Goal: Transaction & Acquisition: Purchase product/service

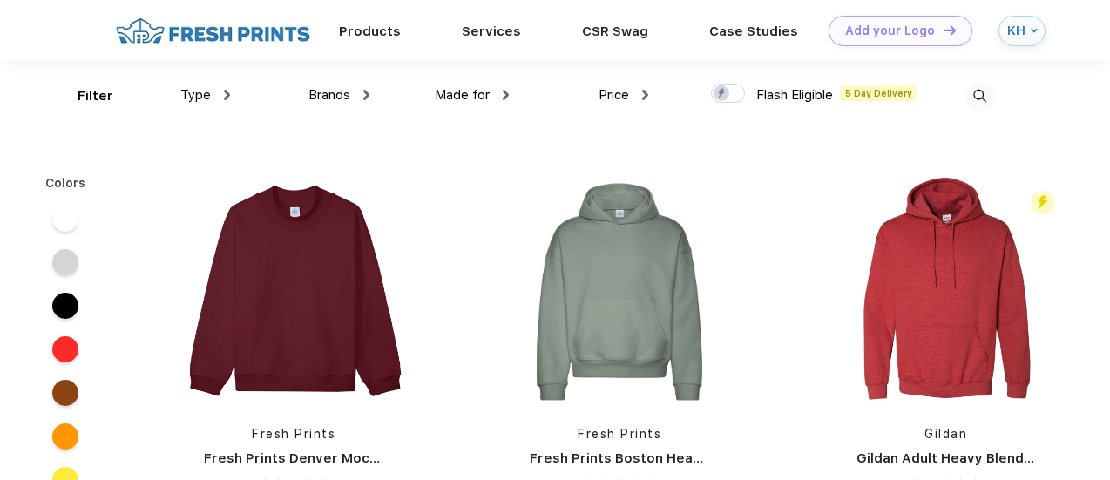
scroll to position [1, 0]
click at [202, 93] on span "Type" at bounding box center [195, 94] width 30 height 16
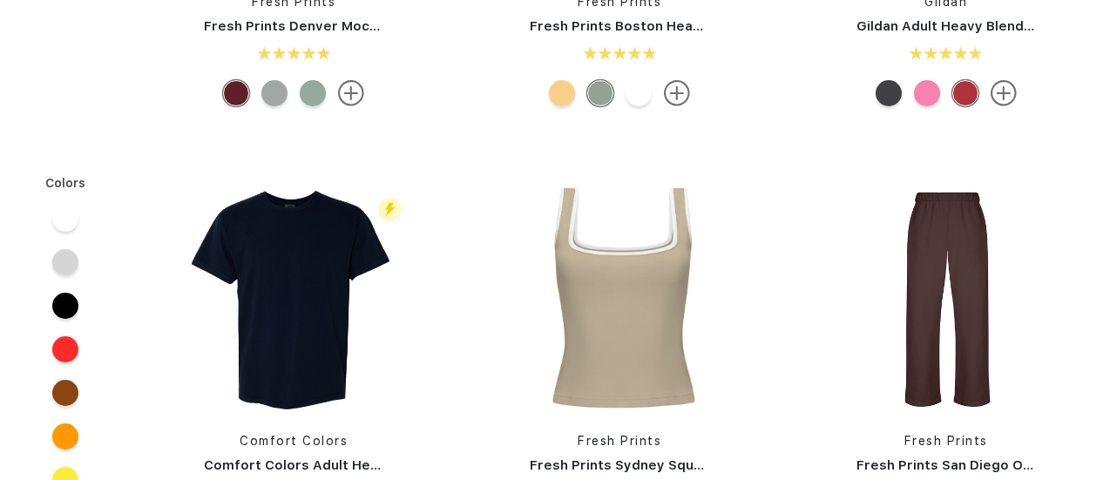
scroll to position [0, 0]
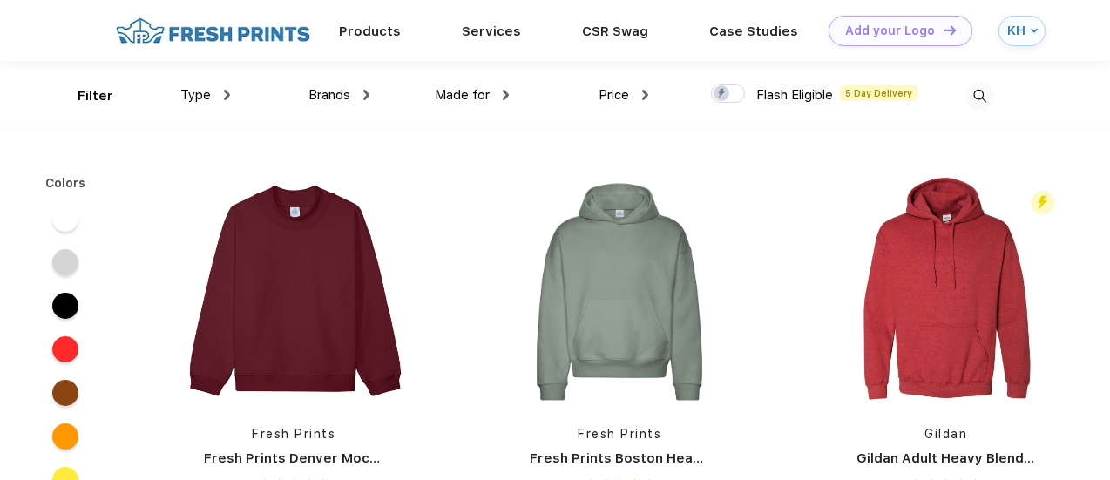
click at [363, 92] on img at bounding box center [366, 95] width 6 height 10
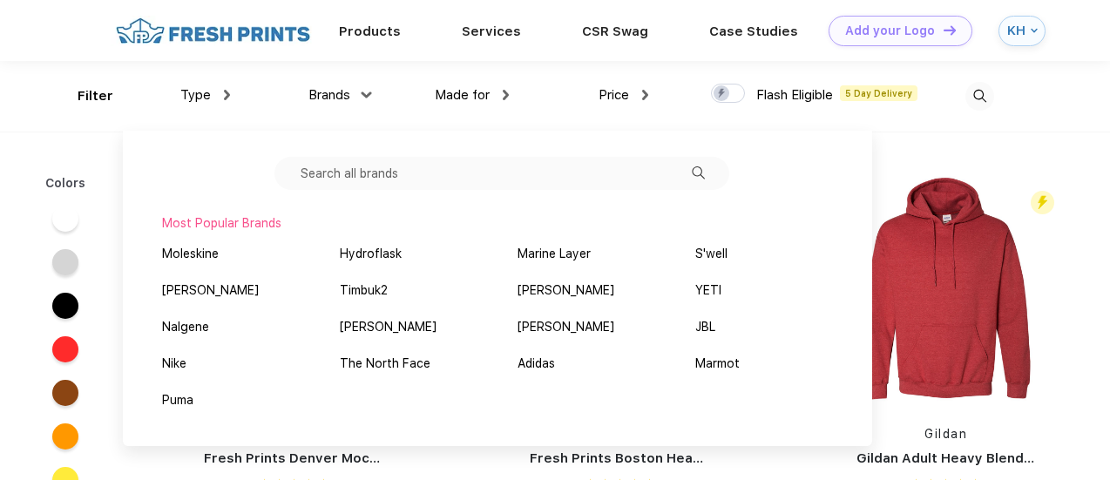
click at [592, 166] on input "text" at bounding box center [501, 173] width 455 height 33
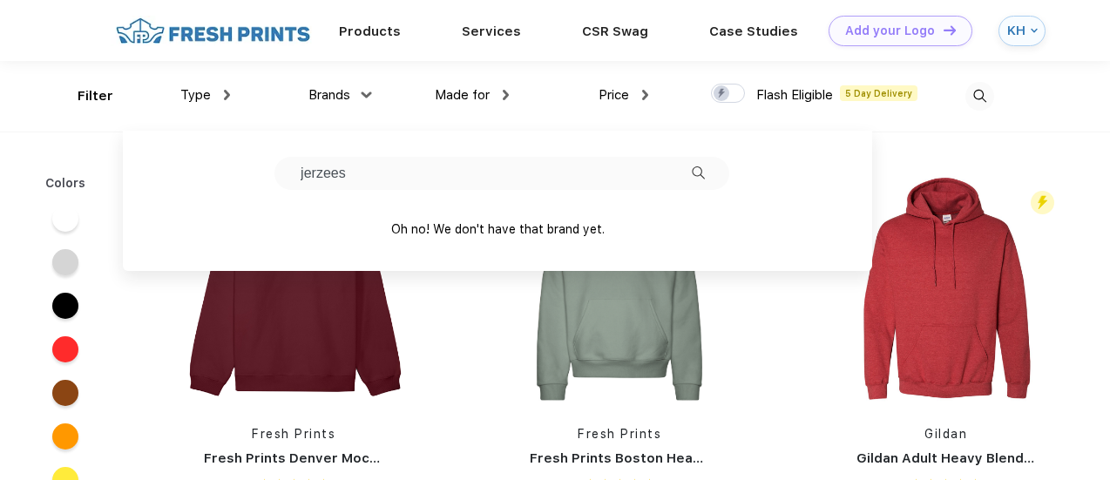
type input "jerzees"
click at [754, 216] on div "Oh no! We don't have that brand yet." at bounding box center [497, 229] width 723 height 30
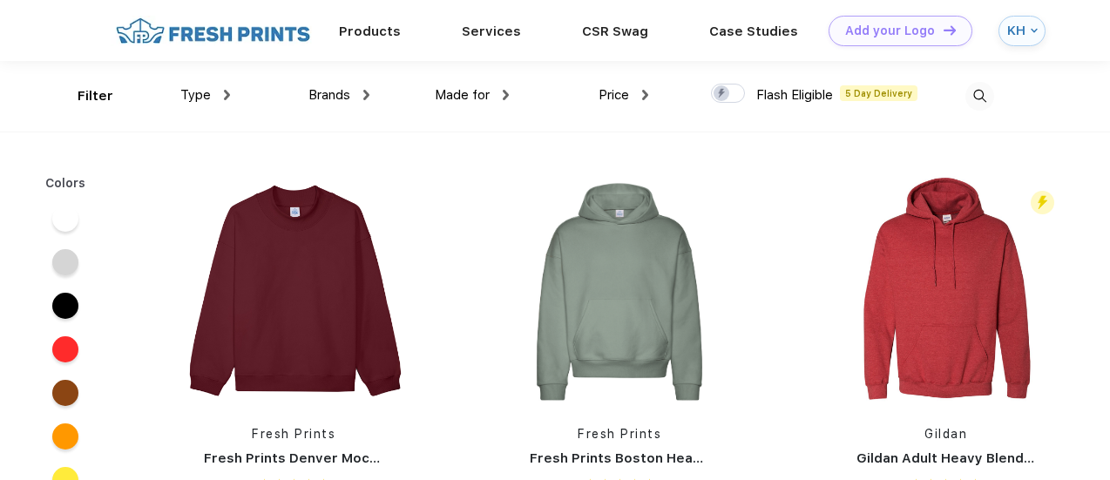
click at [760, 346] on div "Fresh Prints Fresh Prints Boston Heavyweight Hoodie" at bounding box center [619, 360] width 326 height 369
click at [198, 95] on span "Type" at bounding box center [195, 95] width 30 height 16
click at [207, 97] on span "Type" at bounding box center [195, 95] width 30 height 16
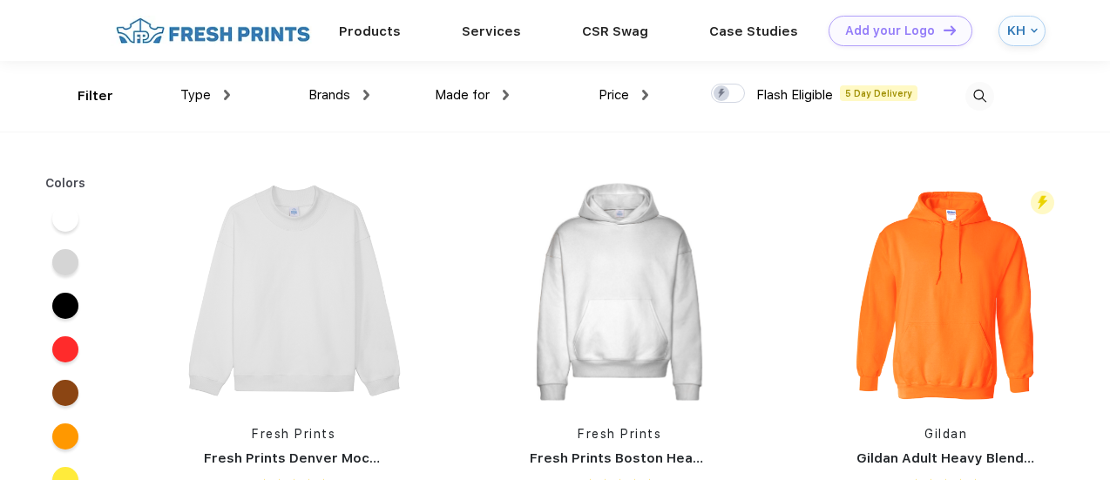
scroll to position [1, 0]
click at [205, 95] on span "Type" at bounding box center [195, 94] width 30 height 16
click at [225, 91] on img at bounding box center [227, 94] width 6 height 10
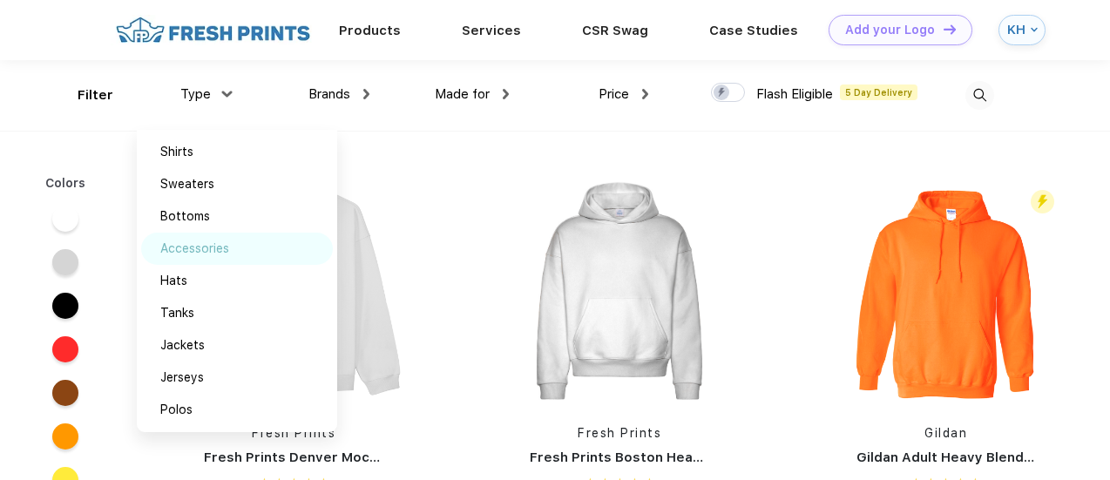
click at [193, 250] on div "Accessories" at bounding box center [194, 249] width 69 height 18
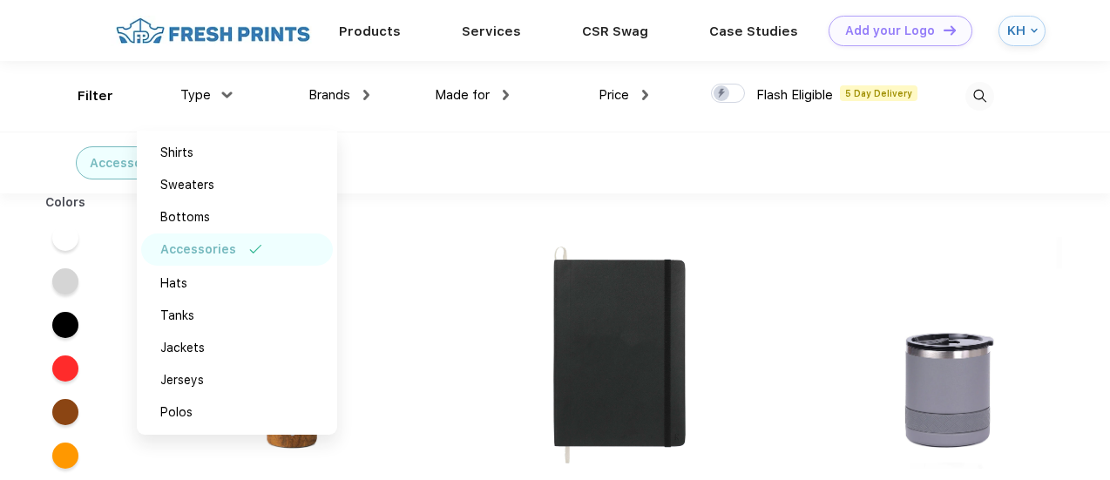
click at [395, 145] on div "Accessories" at bounding box center [555, 163] width 1110 height 62
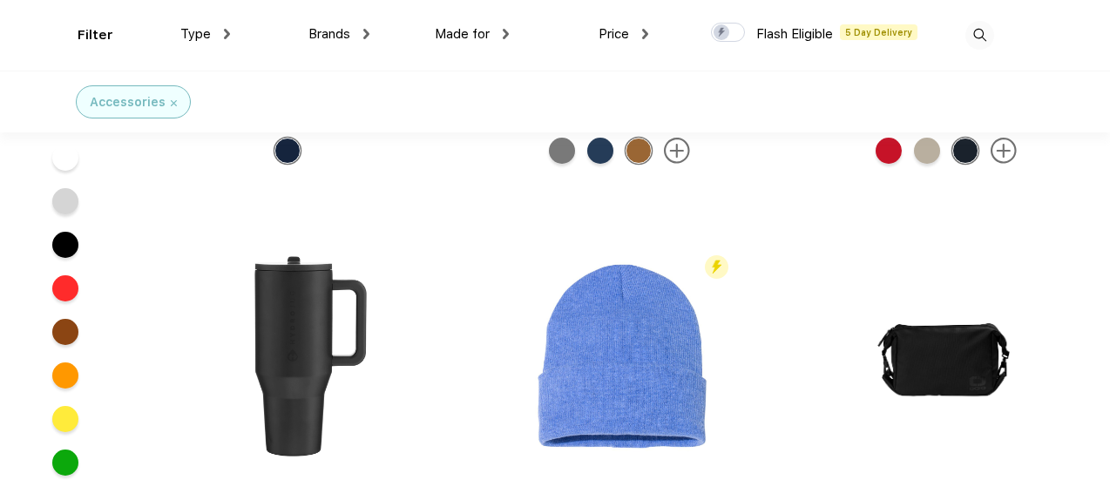
scroll to position [5676, 0]
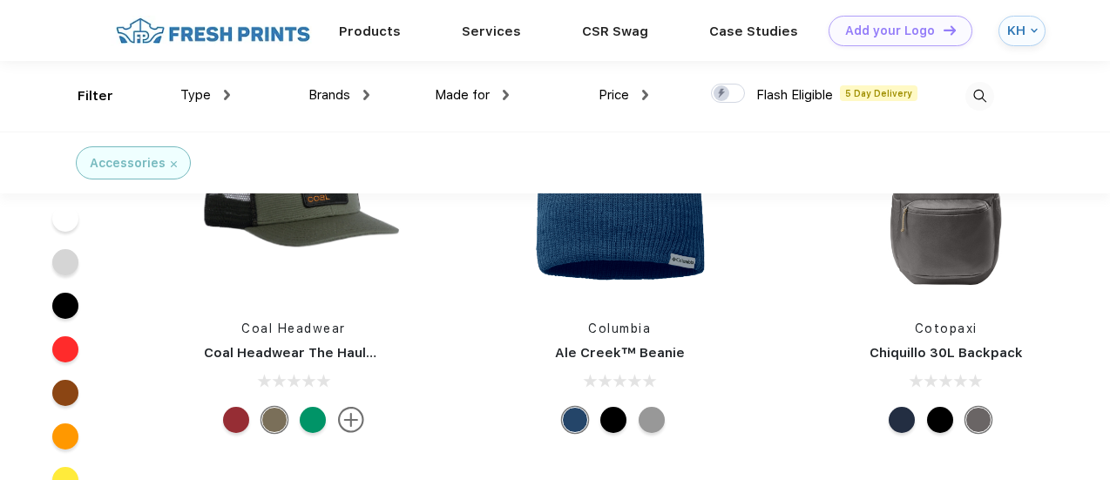
click at [401, 236] on img at bounding box center [294, 187] width 232 height 232
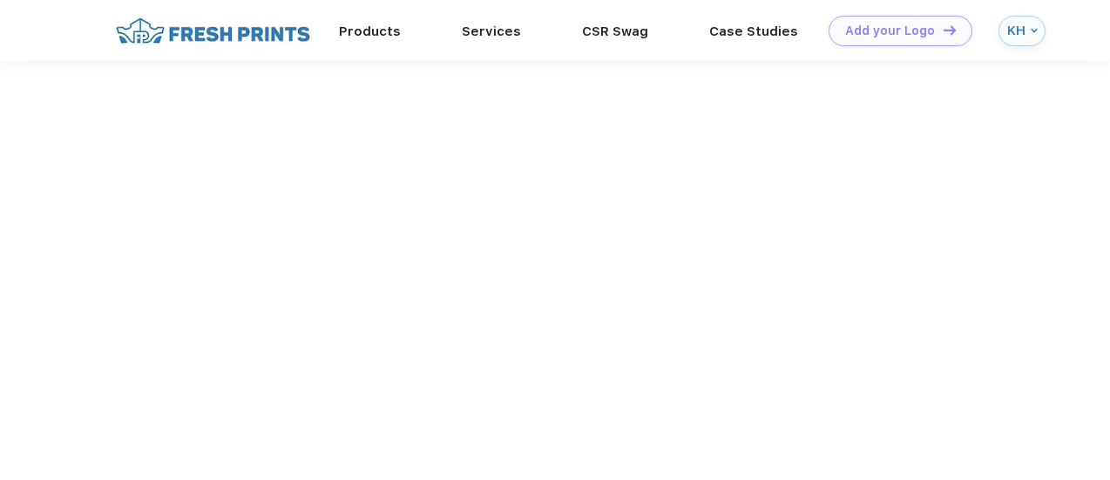
scroll to position [107, 0]
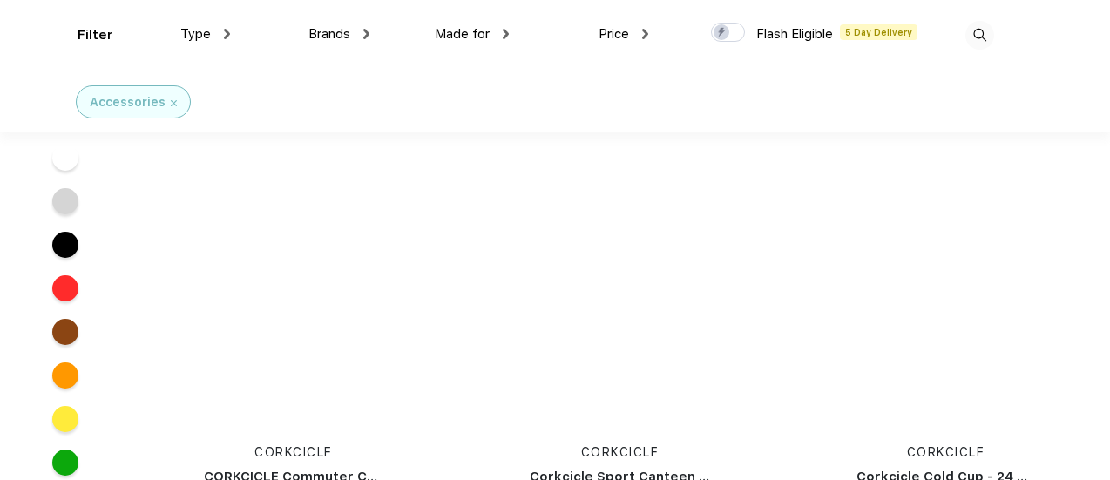
scroll to position [61518, 0]
